Goal: Check status: Check status

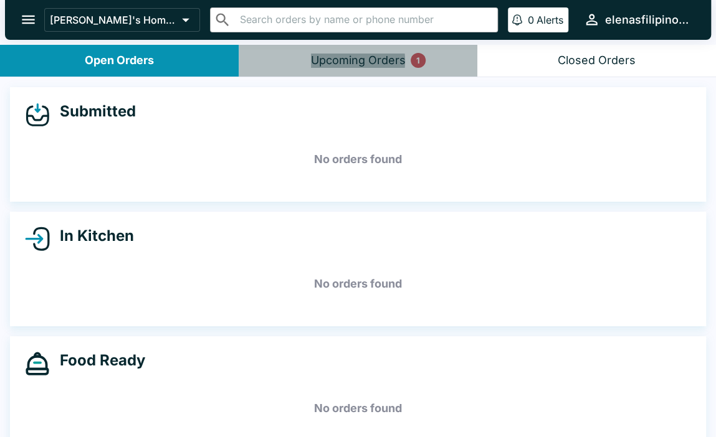
click at [344, 61] on div "Upcoming Orders 1" at bounding box center [358, 61] width 95 height 14
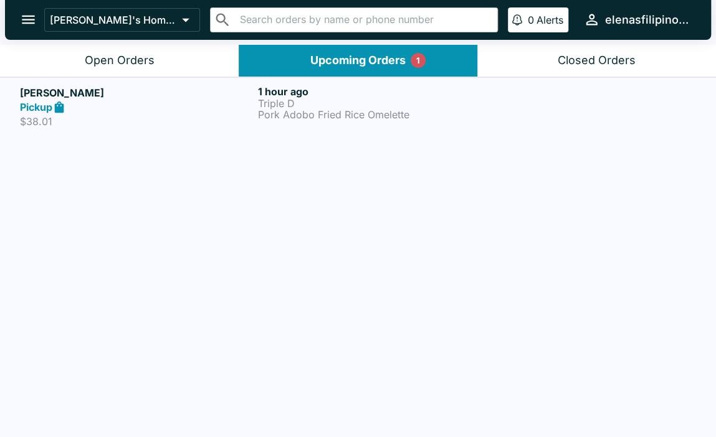
click at [321, 113] on p "Pork Adobo Fried Rice Omelette" at bounding box center [374, 114] width 233 height 11
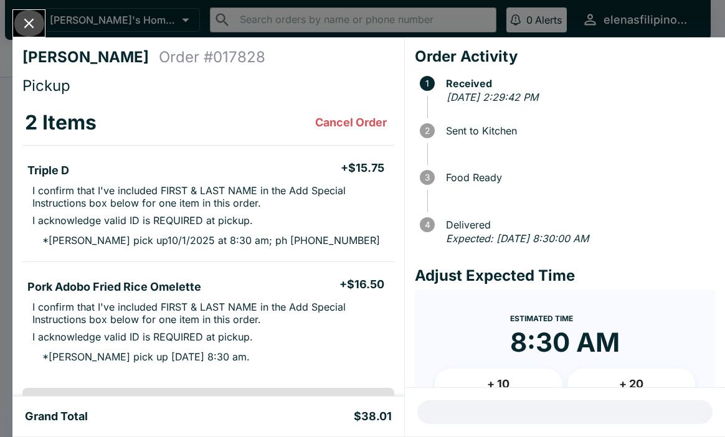
click at [24, 19] on icon "Close" at bounding box center [29, 23] width 17 height 17
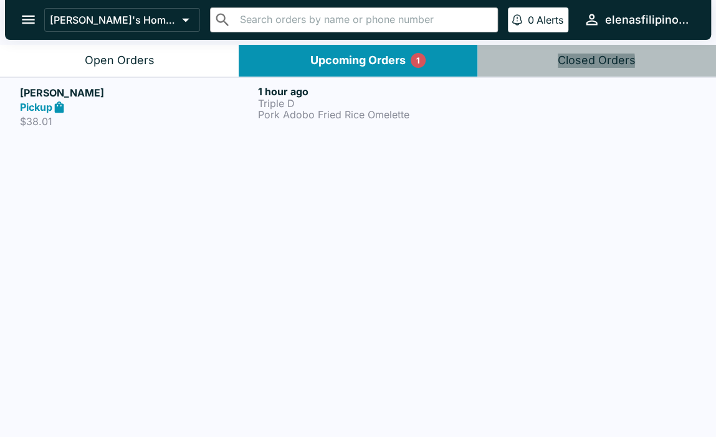
click at [582, 63] on div "Closed Orders" at bounding box center [596, 61] width 78 height 14
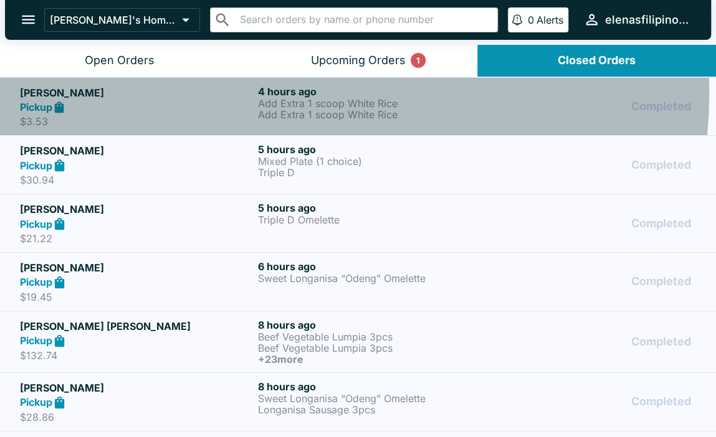
click at [313, 94] on h6 "4 hours ago" at bounding box center [374, 91] width 233 height 12
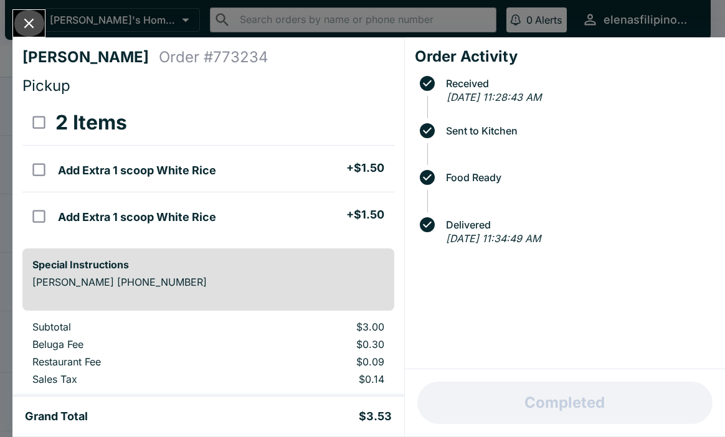
click at [24, 23] on icon "Close" at bounding box center [29, 23] width 17 height 17
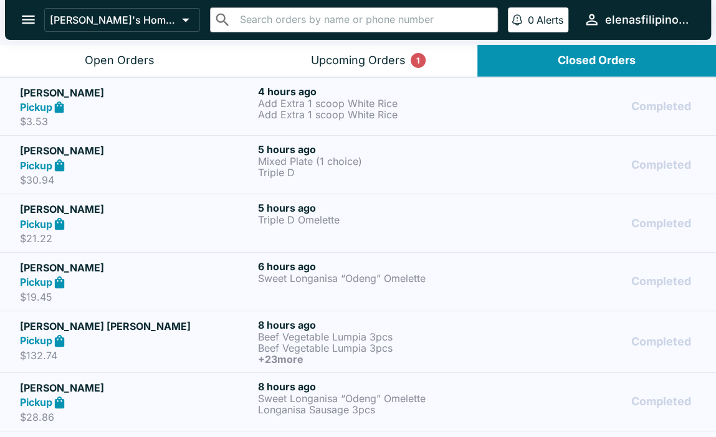
click at [181, 163] on div "Pickup" at bounding box center [136, 165] width 233 height 14
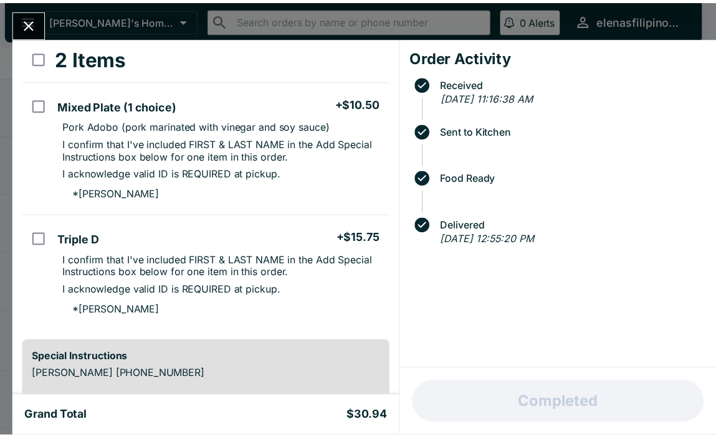
scroll to position [187, 0]
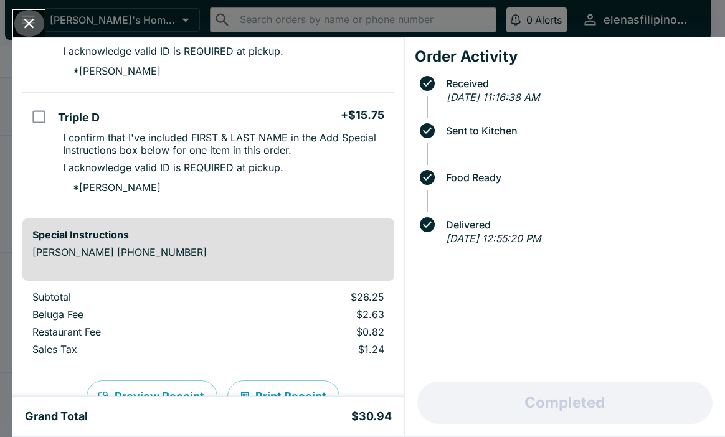
drag, startPoint x: 26, startPoint y: 19, endPoint x: 37, endPoint y: 33, distance: 18.2
click at [26, 19] on icon "Close" at bounding box center [29, 23] width 17 height 17
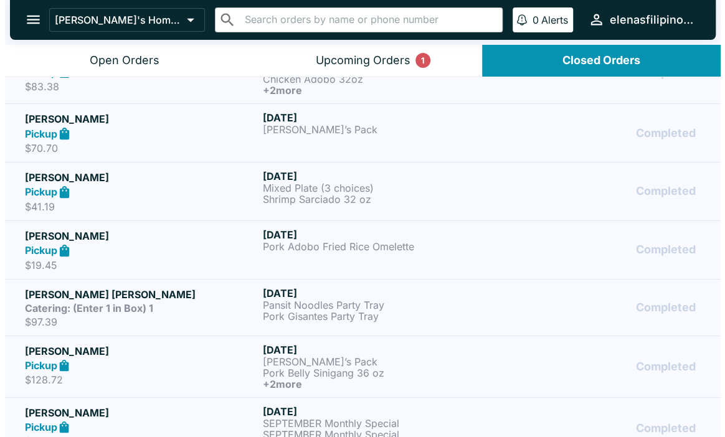
scroll to position [685, 0]
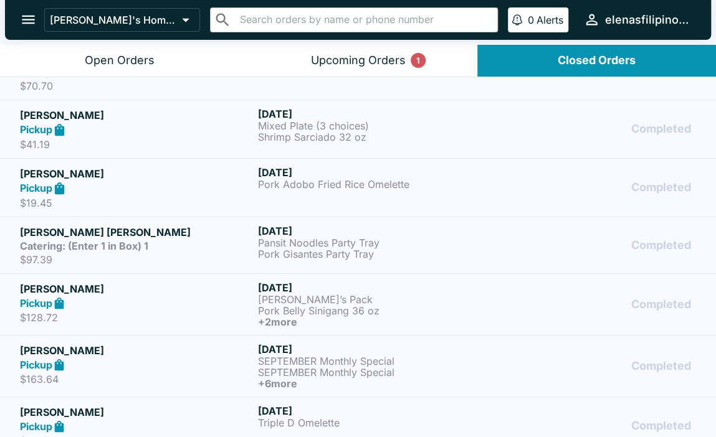
click at [173, 243] on div "Catering: (Enter 1 in Box) 1" at bounding box center [136, 246] width 233 height 12
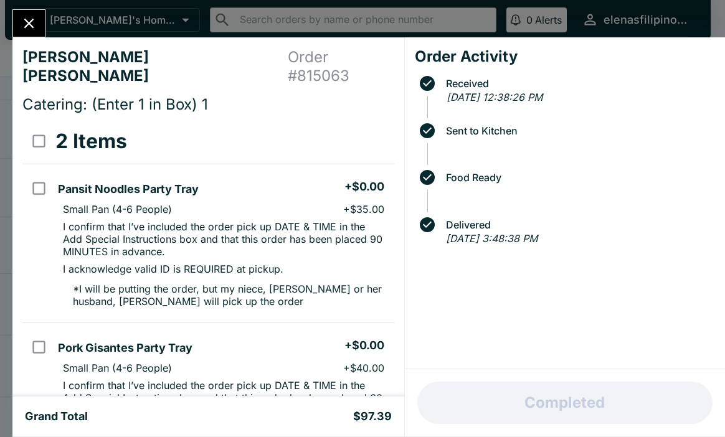
click at [30, 22] on icon "Close" at bounding box center [29, 24] width 10 height 10
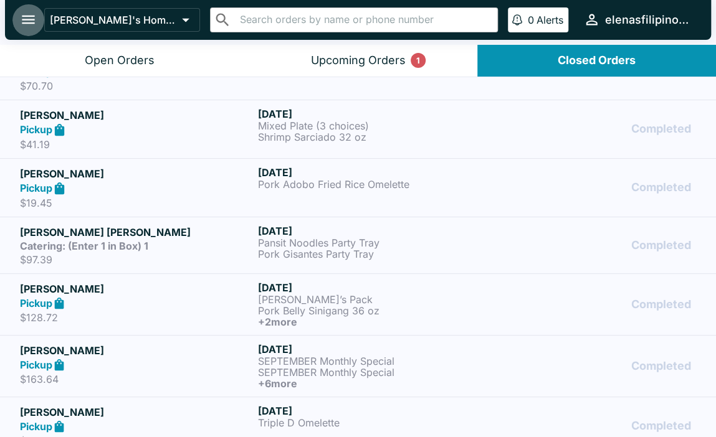
click at [21, 18] on icon "open drawer" at bounding box center [28, 19] width 17 height 17
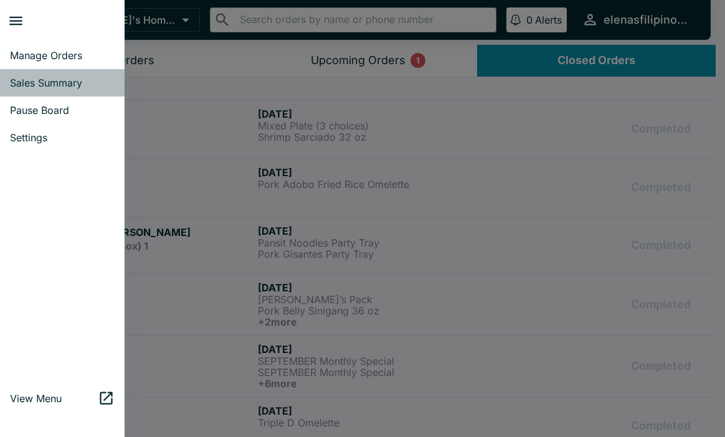
click at [39, 75] on link "Sales Summary" at bounding box center [62, 82] width 125 height 27
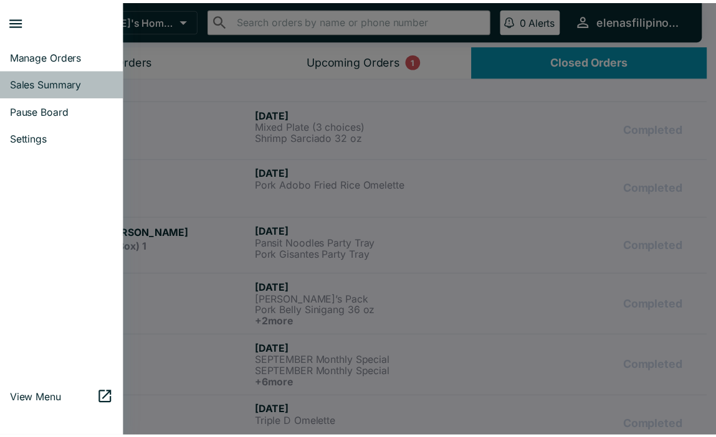
select select "03:00"
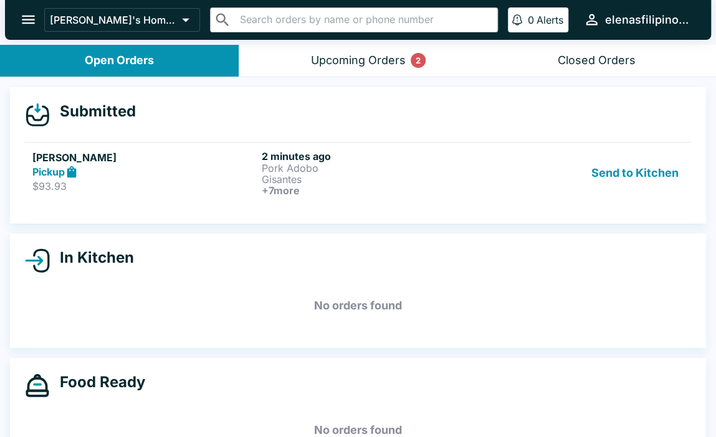
click at [331, 54] on div "Upcoming Orders 2" at bounding box center [358, 61] width 95 height 14
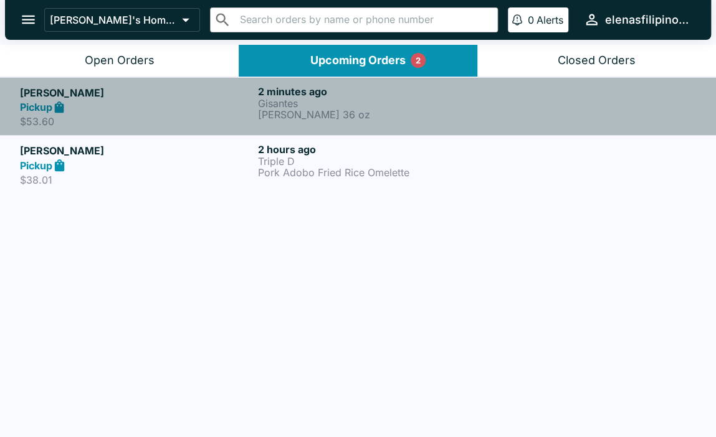
click at [374, 115] on p "[PERSON_NAME] 36 oz" at bounding box center [374, 114] width 233 height 11
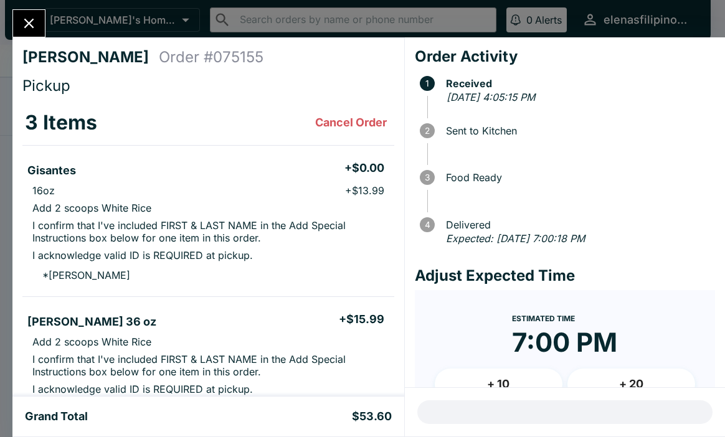
click at [22, 21] on icon "Close" at bounding box center [29, 23] width 17 height 17
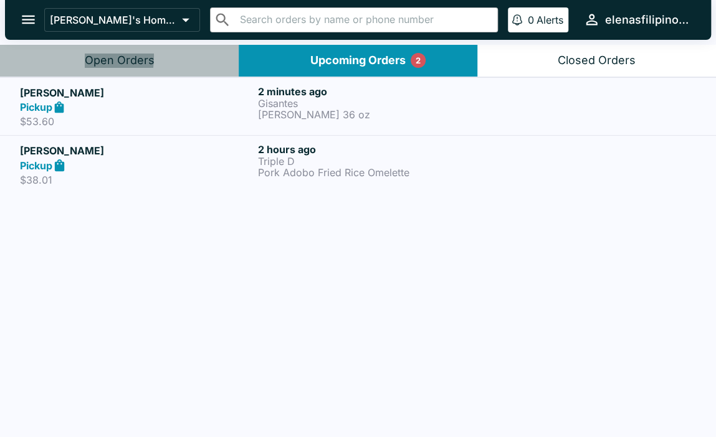
click at [63, 57] on button "Open Orders" at bounding box center [119, 61] width 239 height 32
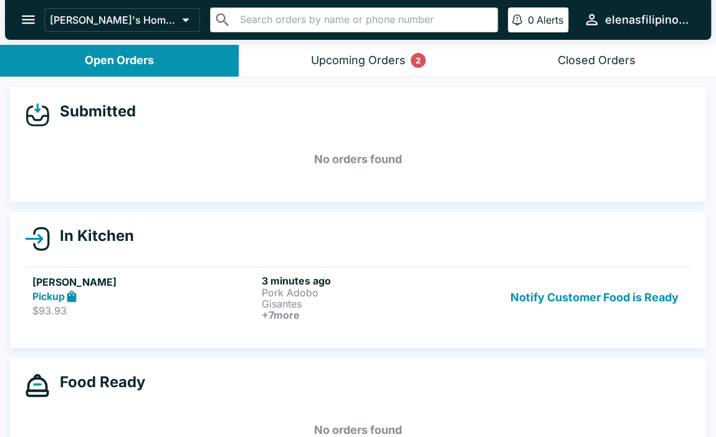
click at [288, 280] on h6 "3 minutes ago" at bounding box center [374, 281] width 224 height 12
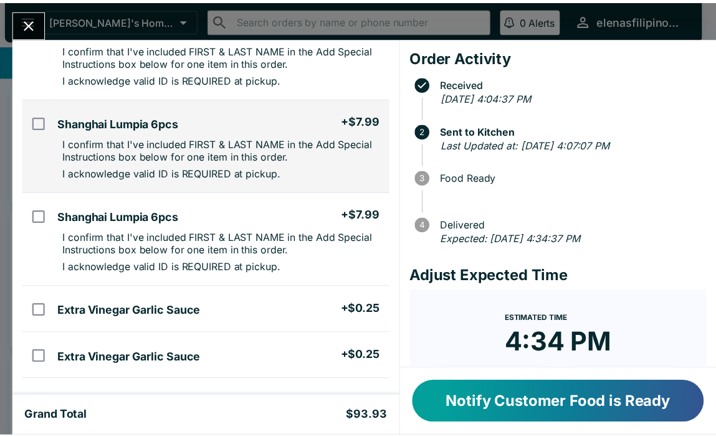
scroll to position [436, 0]
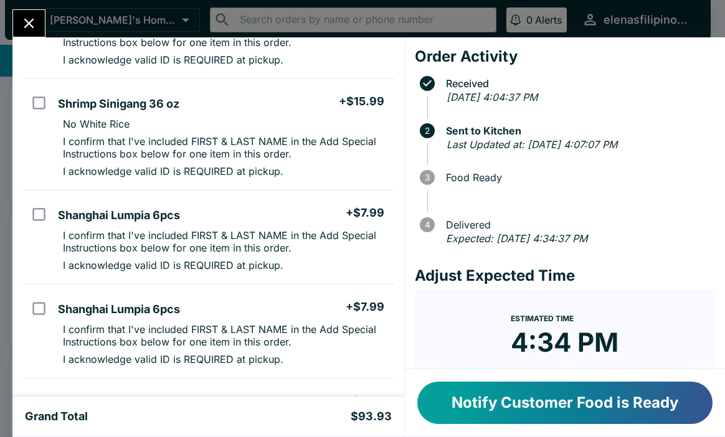
click at [27, 24] on icon "Close" at bounding box center [29, 24] width 10 height 10
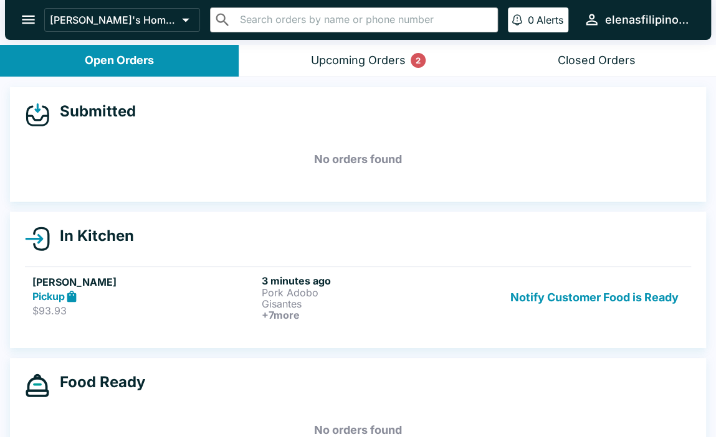
click at [17, 19] on button "open drawer" at bounding box center [28, 20] width 32 height 32
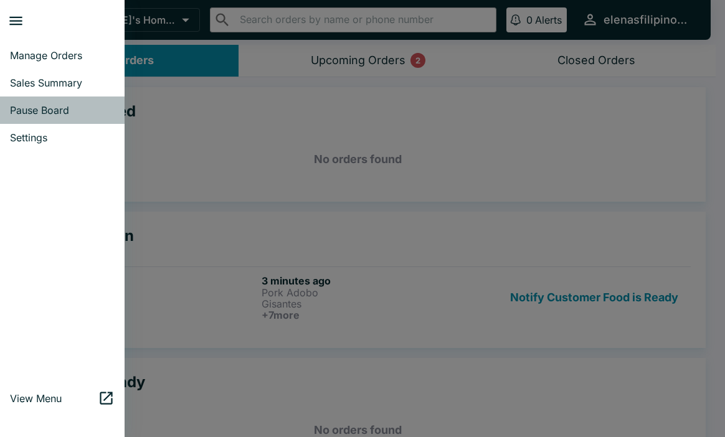
click at [32, 105] on span "Pause Board" at bounding box center [62, 110] width 105 height 12
